Goal: Find contact information: Obtain details needed to contact an individual or organization

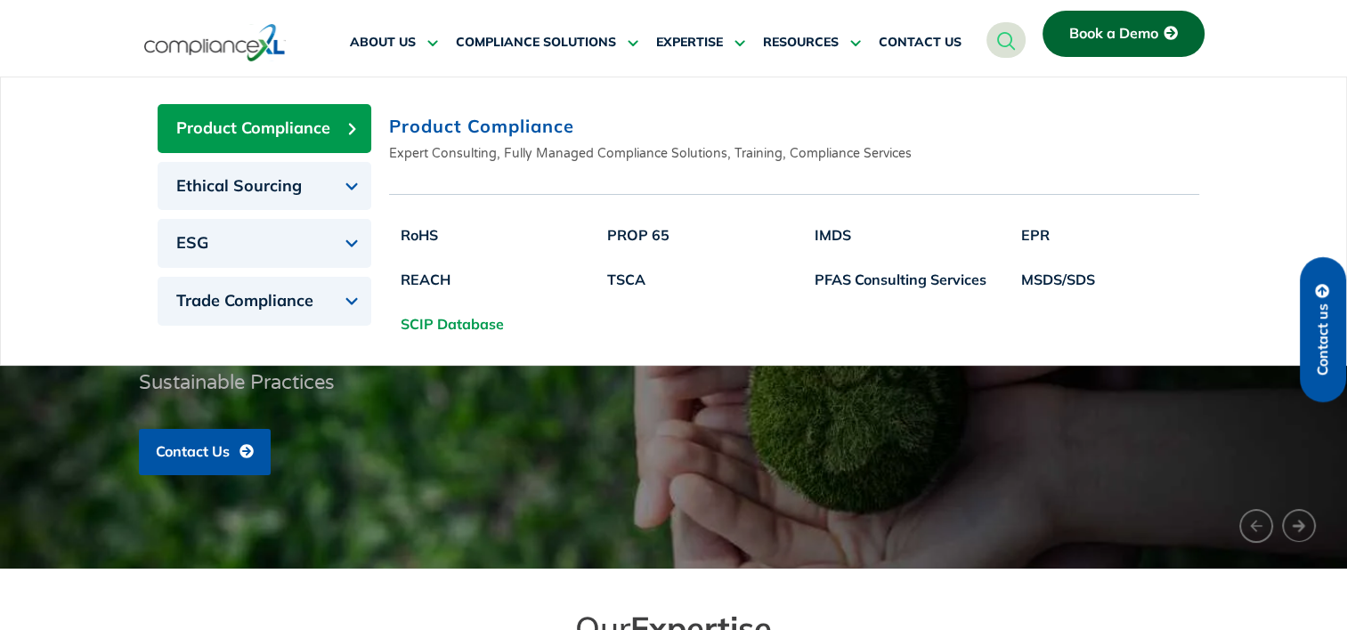
click at [479, 322] on link "SCIP Database" at bounding box center [452, 324] width 126 height 45
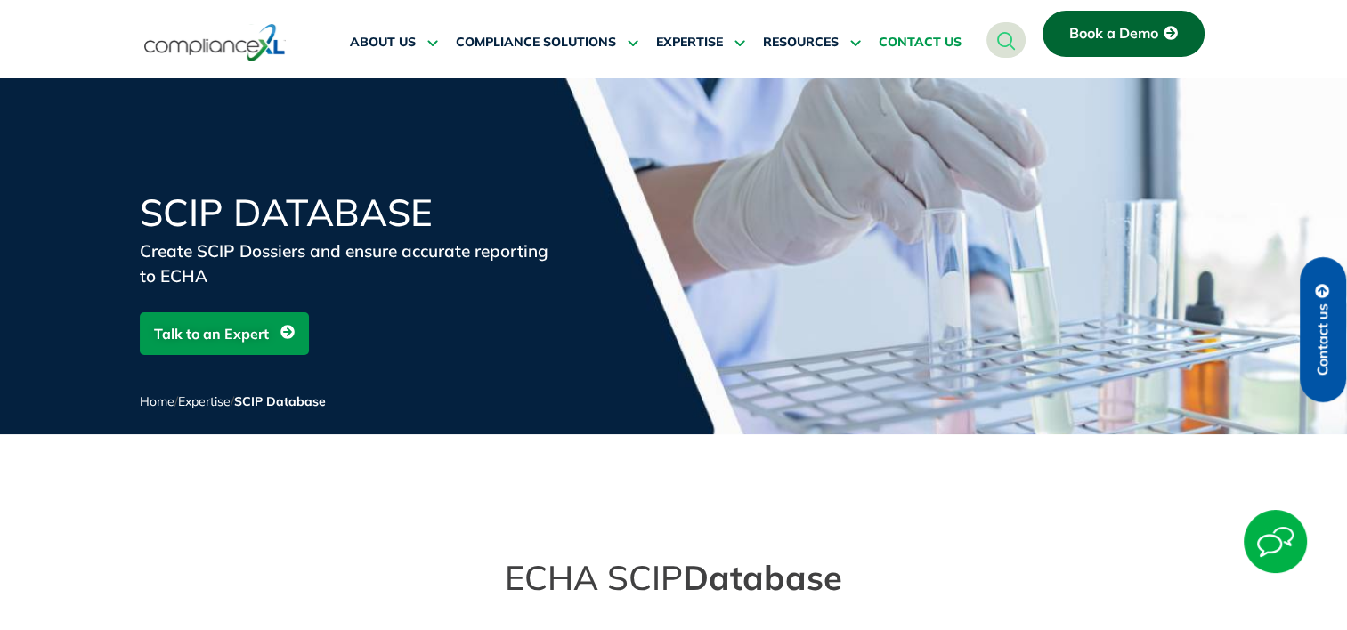
click at [909, 37] on span "CONTACT US" at bounding box center [919, 43] width 83 height 16
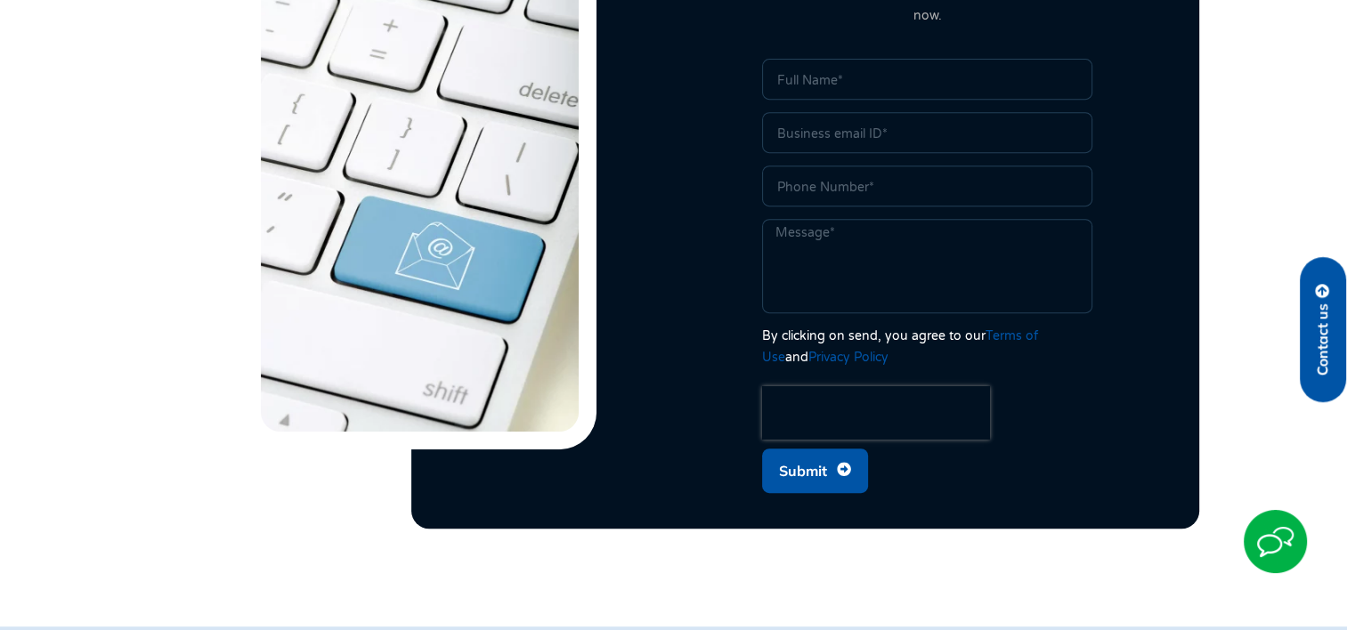
scroll to position [591, 0]
